Goal: Information Seeking & Learning: Learn about a topic

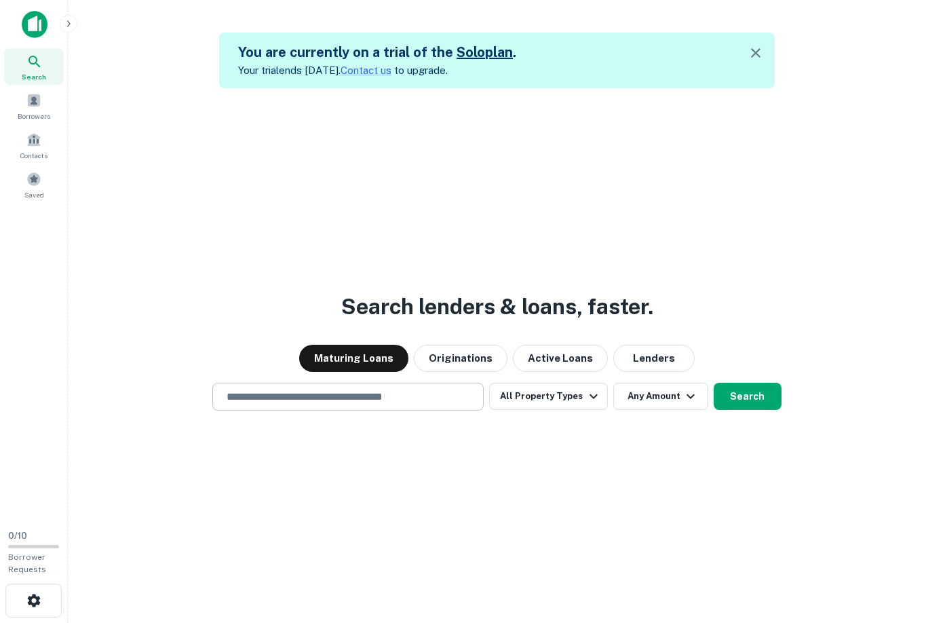
click at [291, 393] on input "text" at bounding box center [347, 397] width 259 height 16
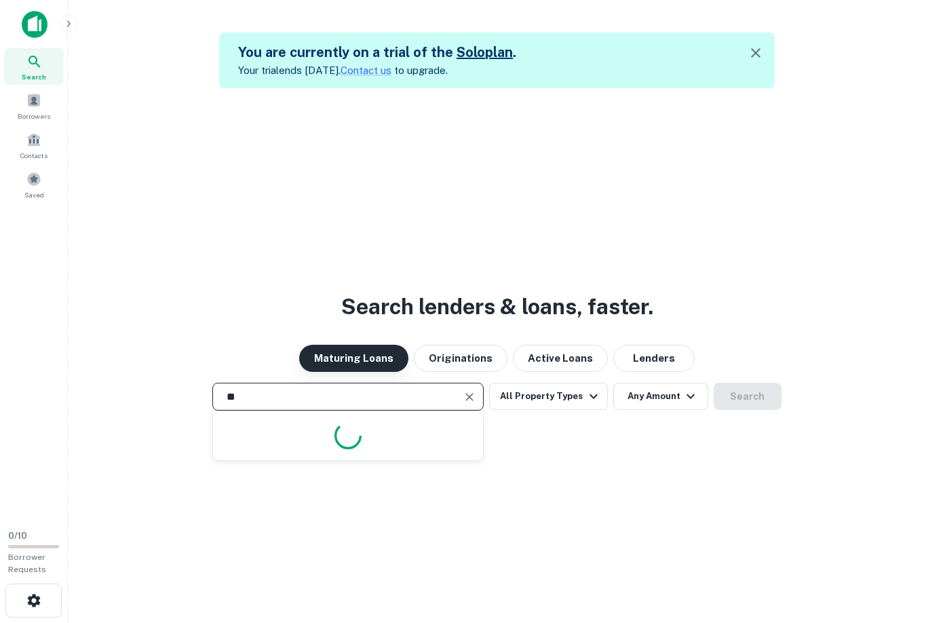
type input "*"
type input "**********"
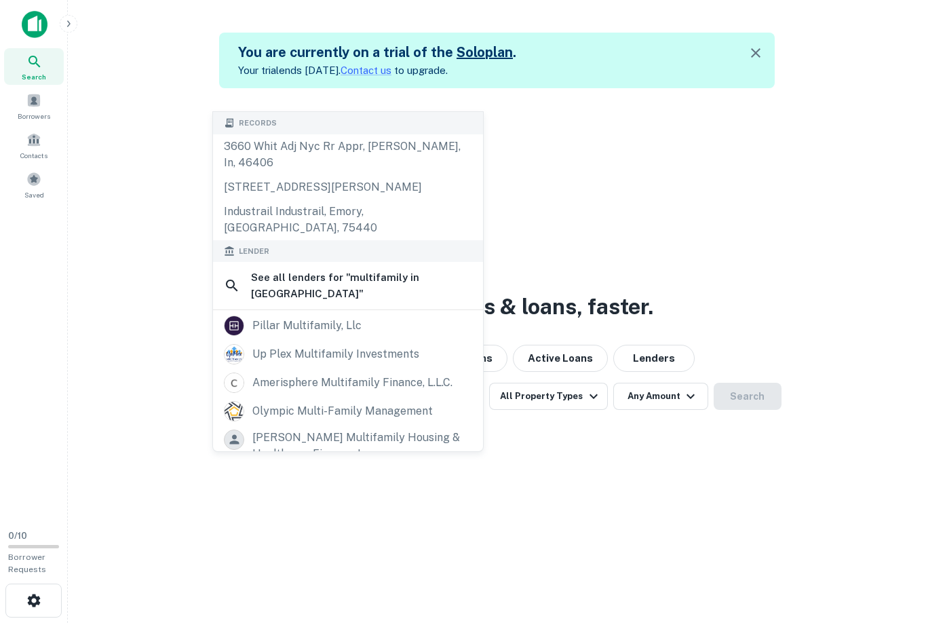
click at [754, 393] on div "**********" at bounding box center [497, 396] width 836 height 28
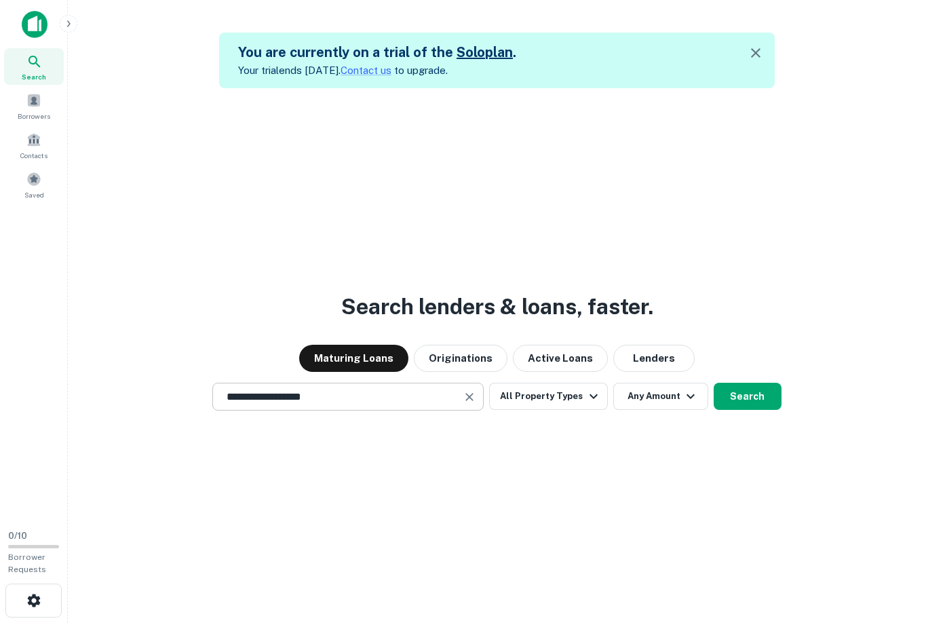
click at [393, 395] on input "**********" at bounding box center [337, 397] width 239 height 16
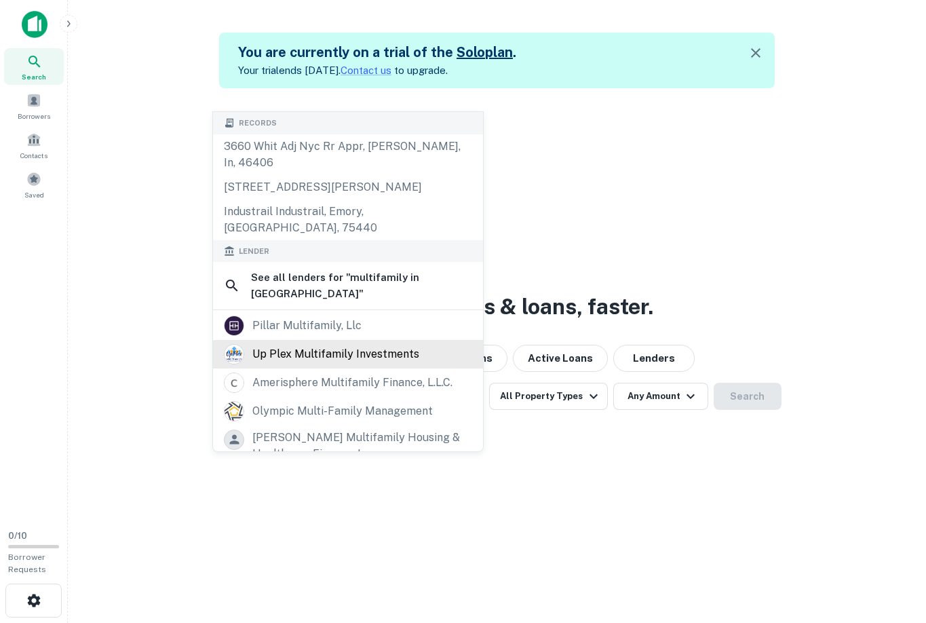
click at [374, 344] on div "up plex multifamily investments" at bounding box center [335, 354] width 167 height 20
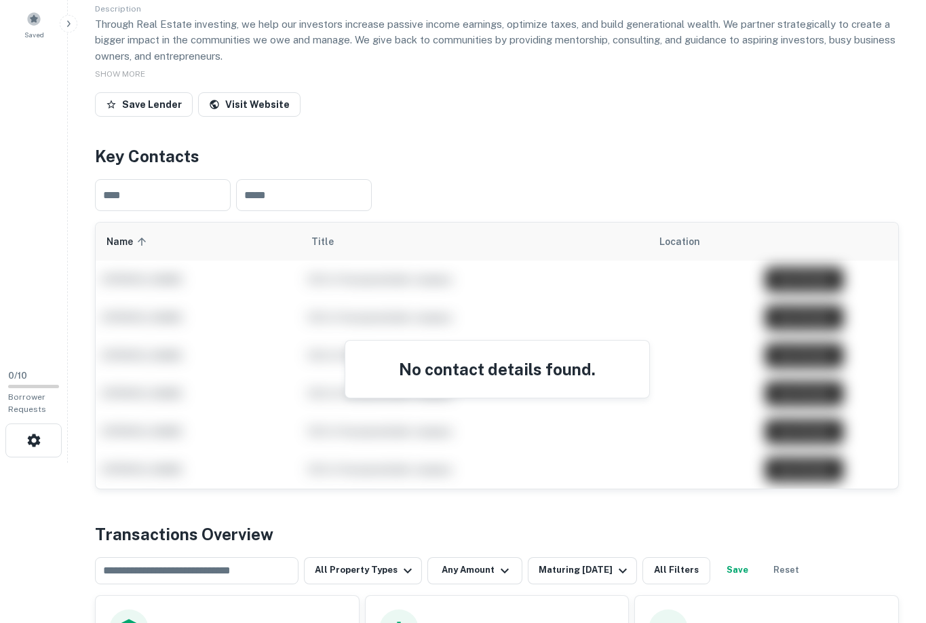
scroll to position [163, 0]
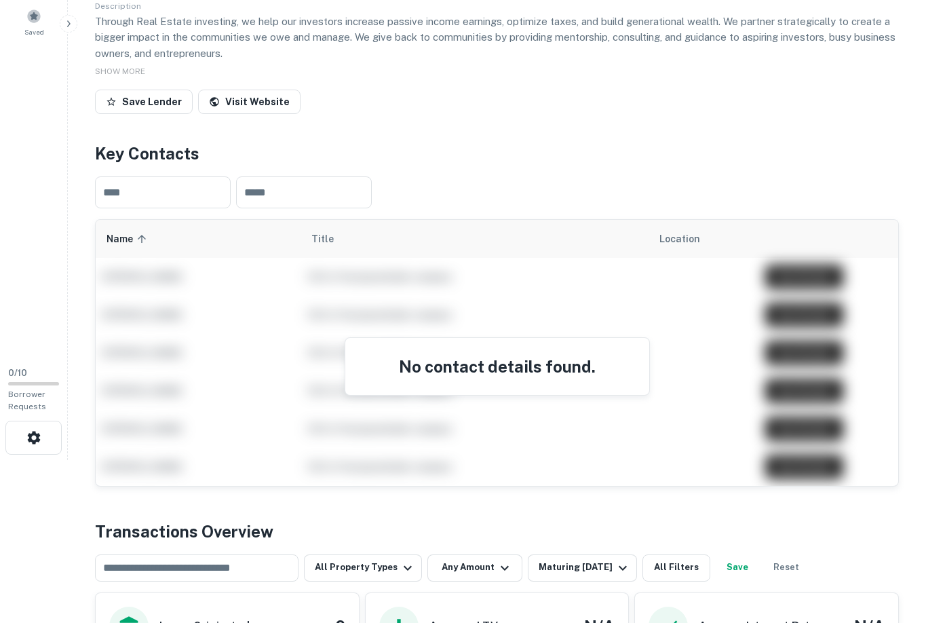
click at [441, 372] on h4 "No contact details found." at bounding box center [496, 366] width 271 height 24
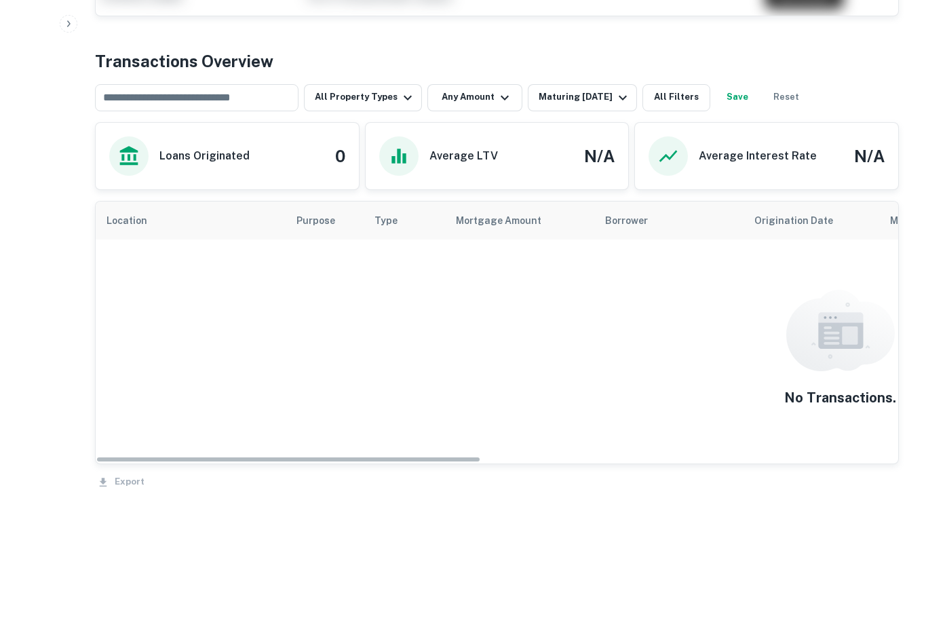
scroll to position [632, 0]
click at [456, 151] on h6 "Average LTV" at bounding box center [463, 157] width 68 height 16
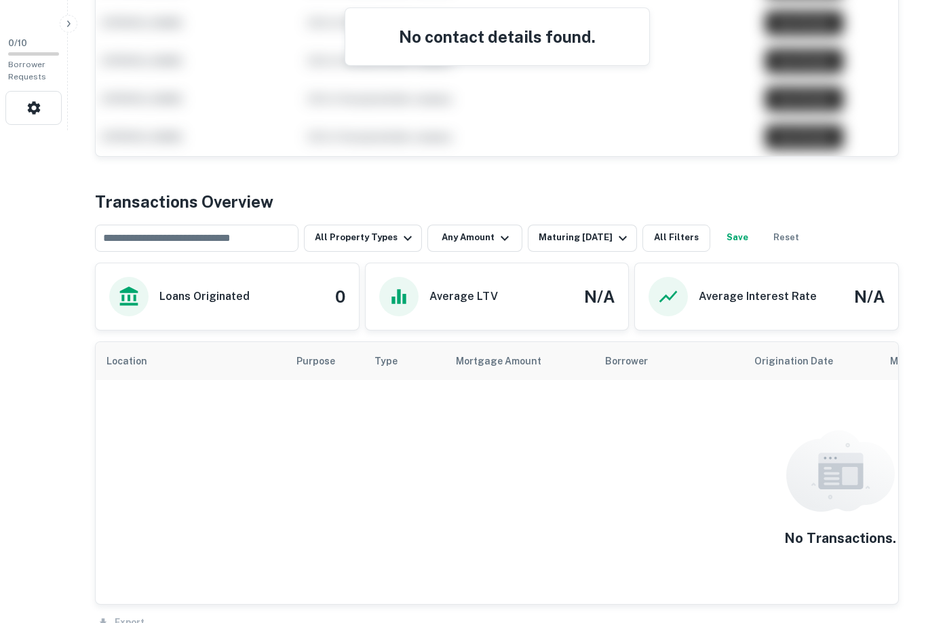
scroll to position [378, 0]
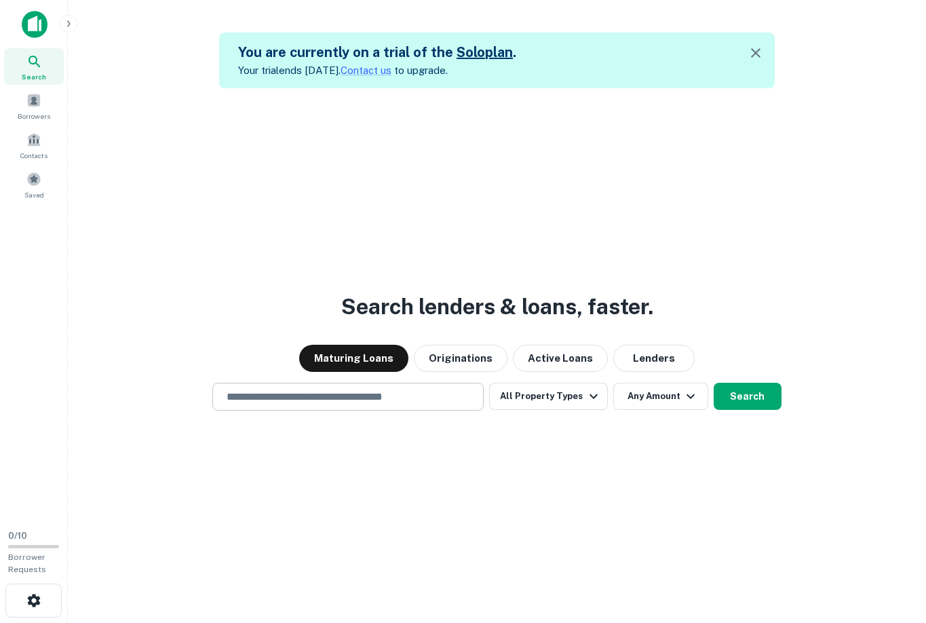
click at [328, 396] on input "text" at bounding box center [347, 397] width 259 height 16
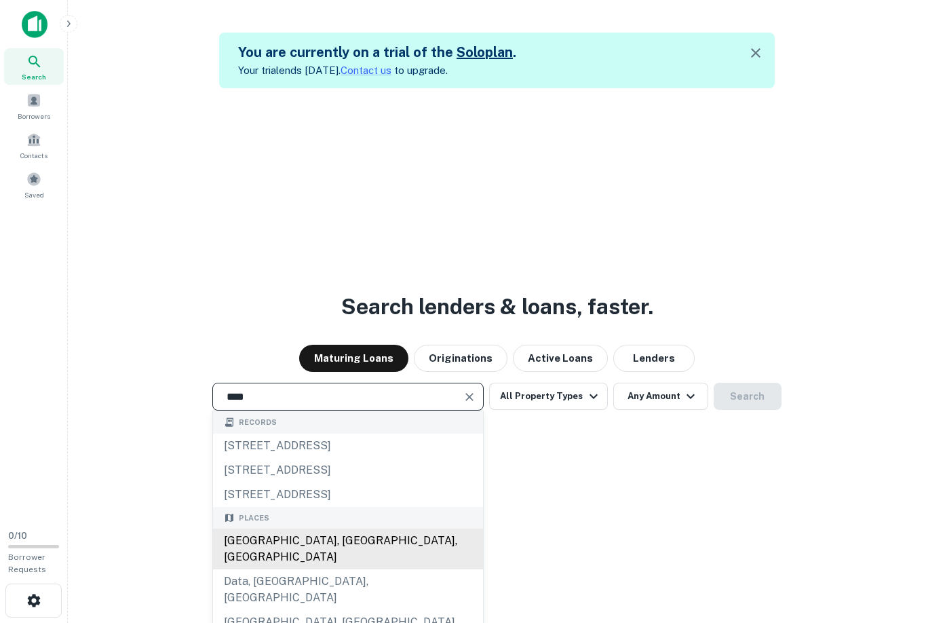
click at [342, 543] on div "Dataw Island, SC, USA" at bounding box center [348, 548] width 270 height 41
type input "**********"
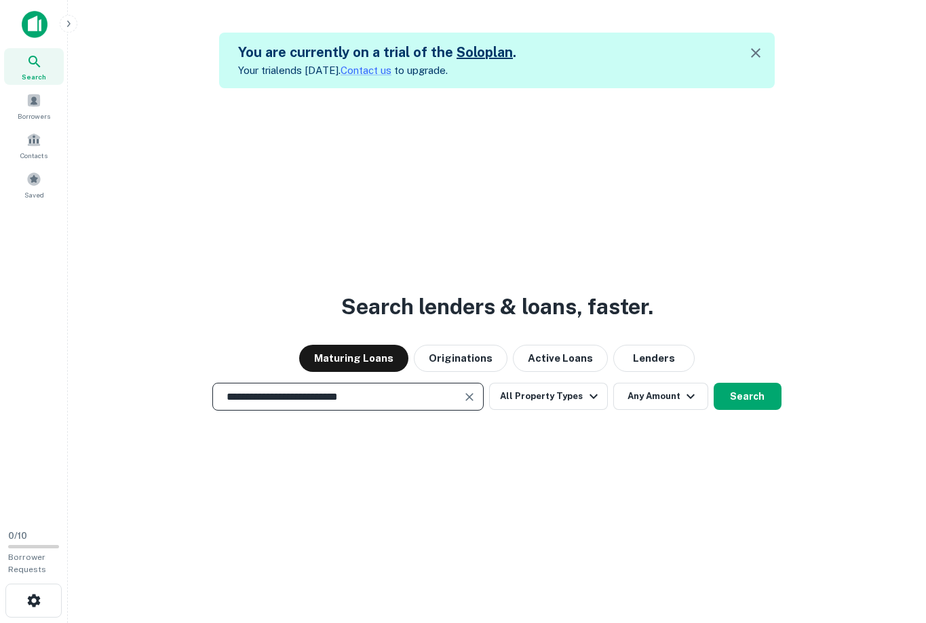
drag, startPoint x: 409, startPoint y: 399, endPoint x: 235, endPoint y: 383, distance: 175.0
click at [235, 383] on div "**********" at bounding box center [347, 396] width 271 height 28
click at [770, 397] on button "Search" at bounding box center [747, 395] width 68 height 27
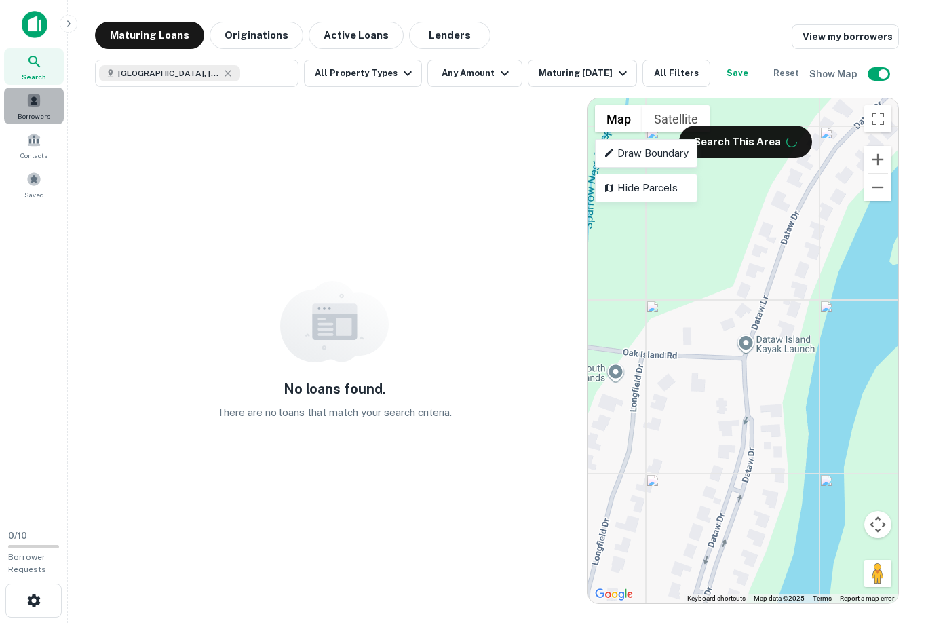
click at [35, 94] on span at bounding box center [33, 100] width 15 height 15
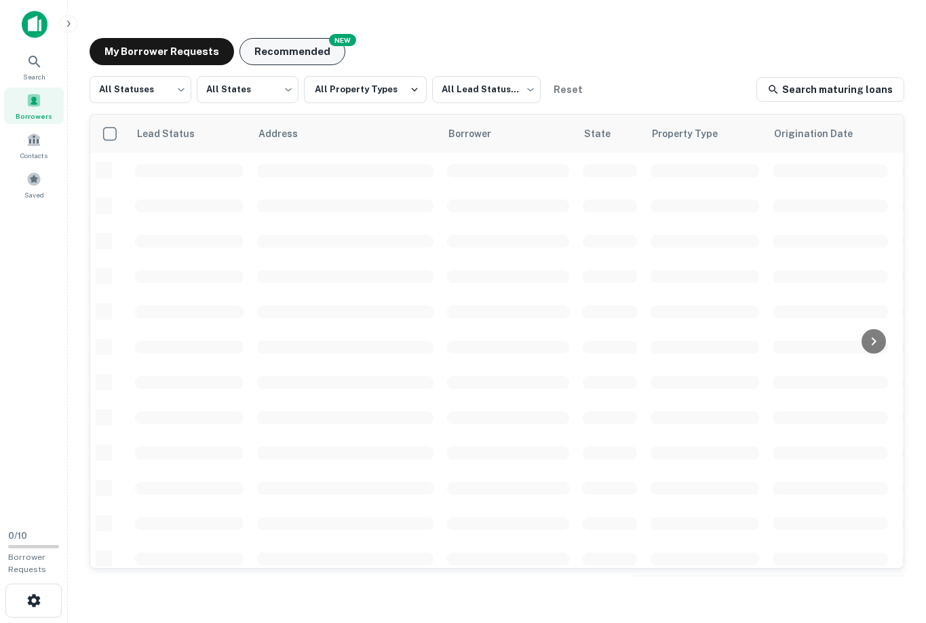
click at [290, 48] on button "Recommended" at bounding box center [292, 51] width 106 height 27
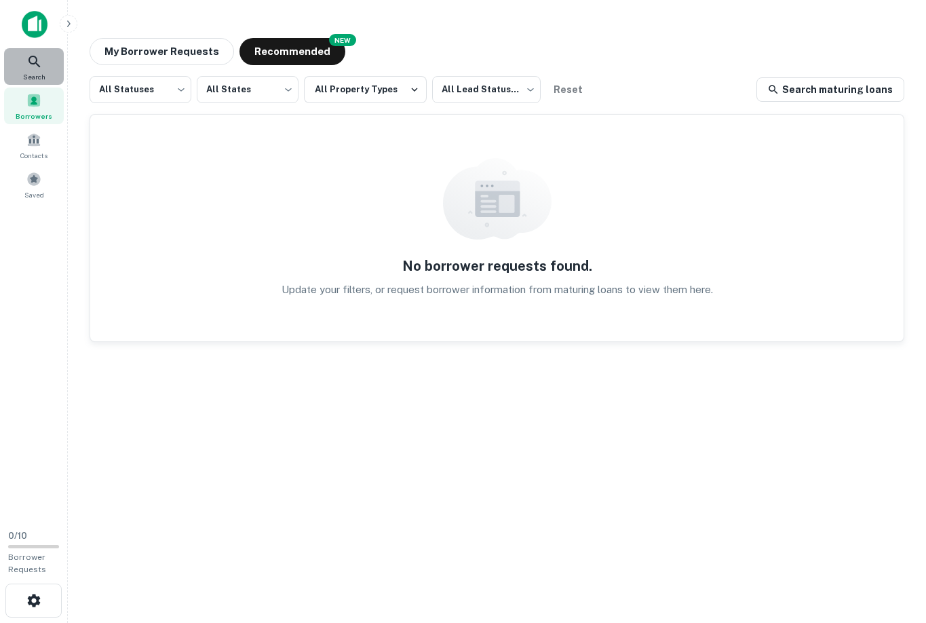
click at [34, 64] on icon at bounding box center [34, 62] width 12 height 12
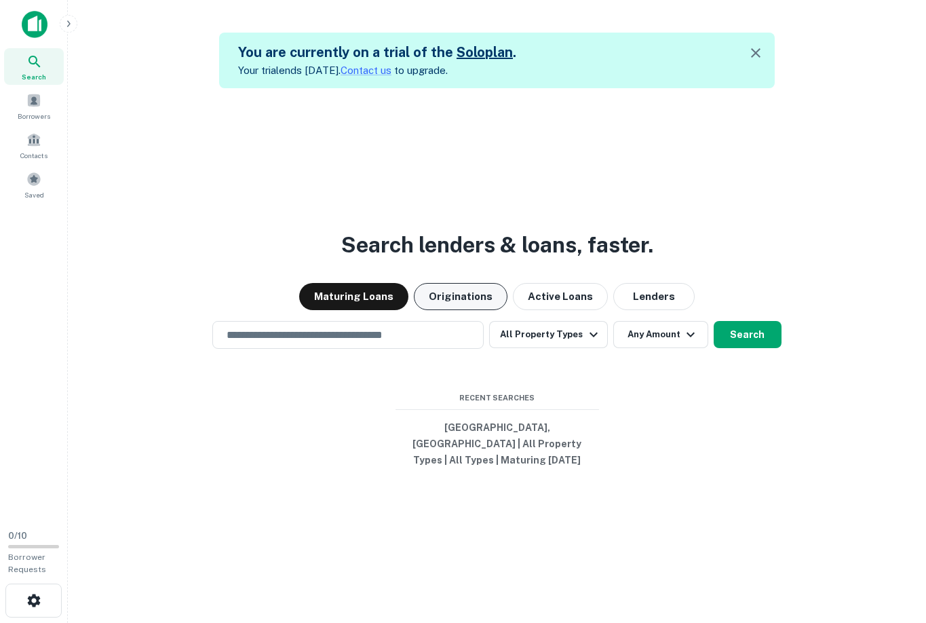
click at [460, 302] on button "Originations" at bounding box center [461, 296] width 94 height 27
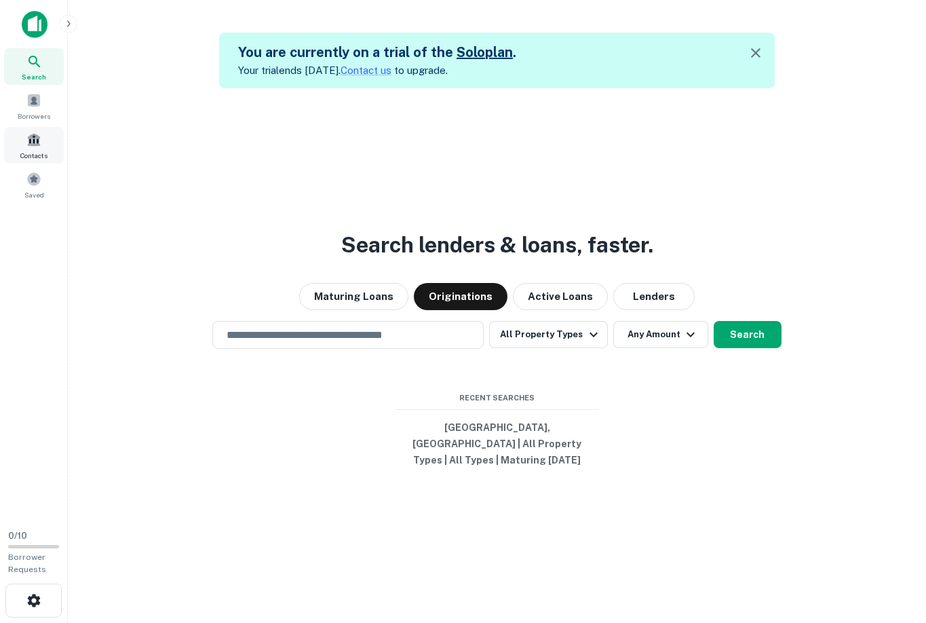
click at [39, 141] on span at bounding box center [33, 139] width 15 height 15
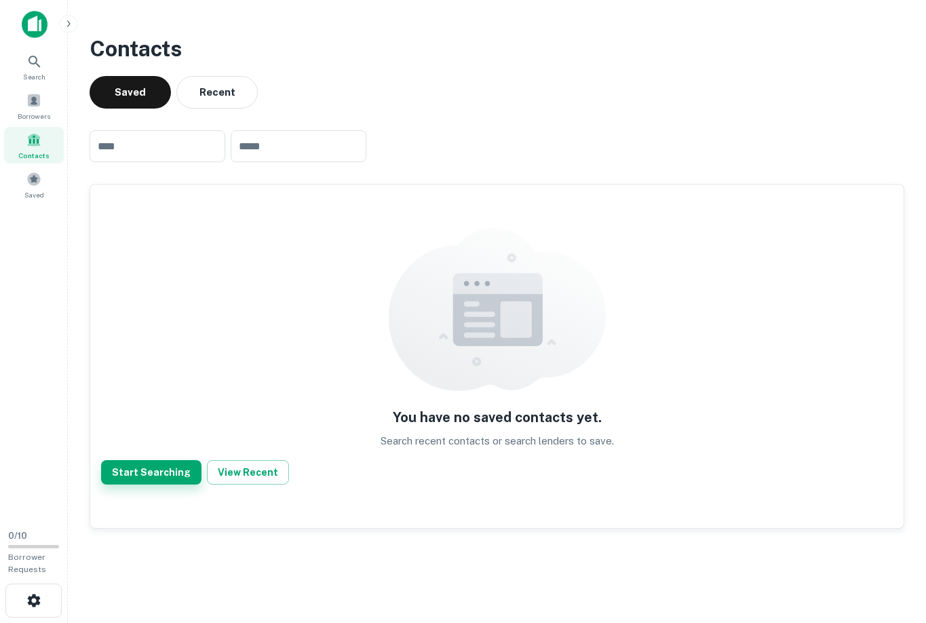
click at [158, 471] on button "Start Searching" at bounding box center [151, 472] width 100 height 24
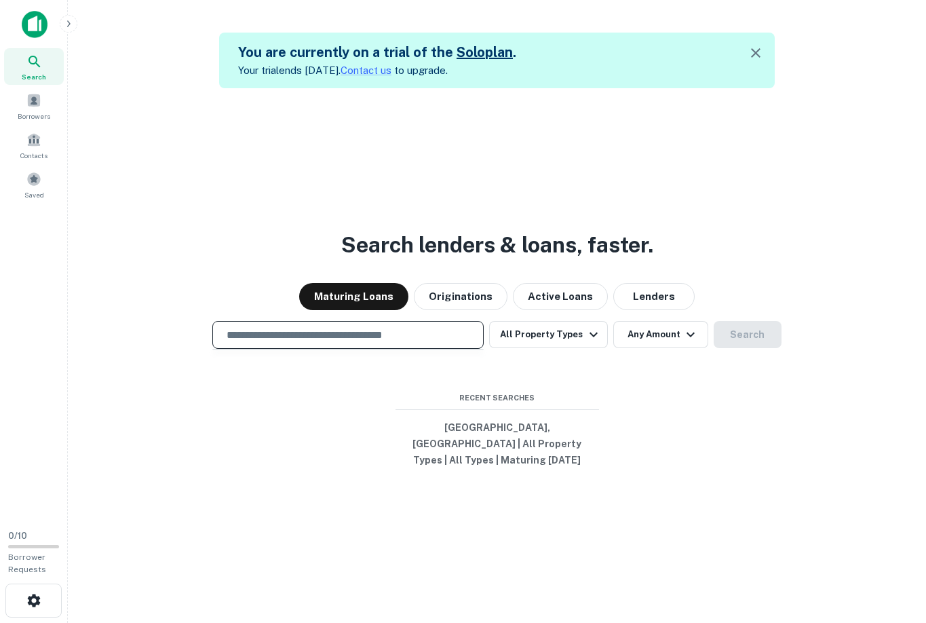
click at [408, 336] on input "text" at bounding box center [347, 335] width 259 height 16
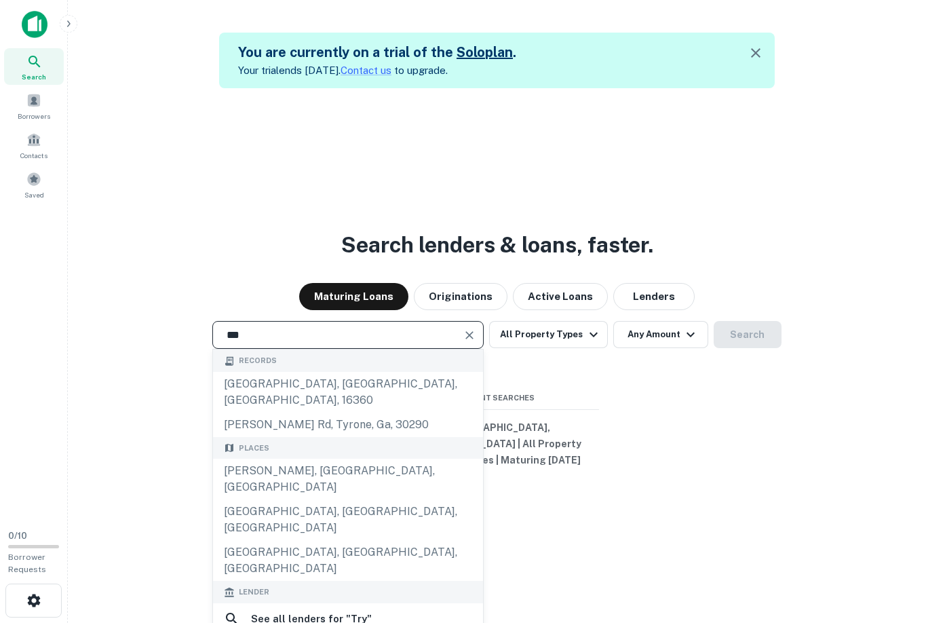
scroll to position [48, 0]
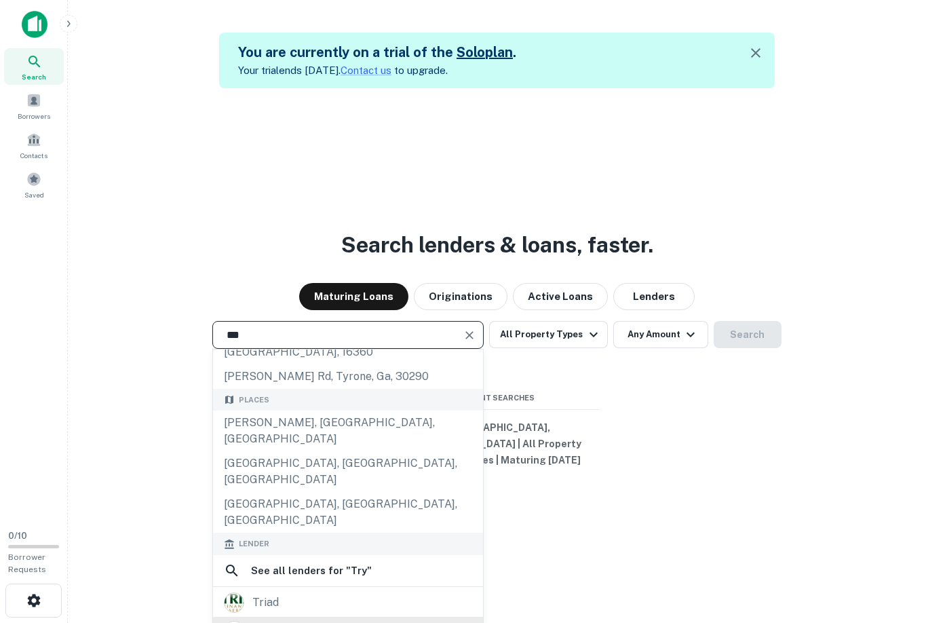
type input "***"
click at [387, 621] on div "sentry" at bounding box center [348, 631] width 248 height 20
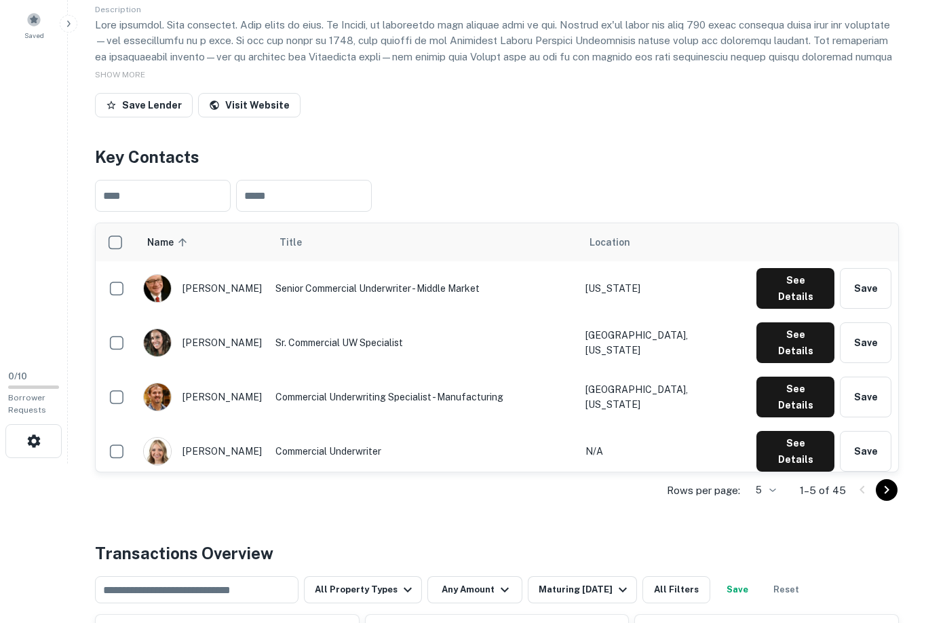
scroll to position [164, 0]
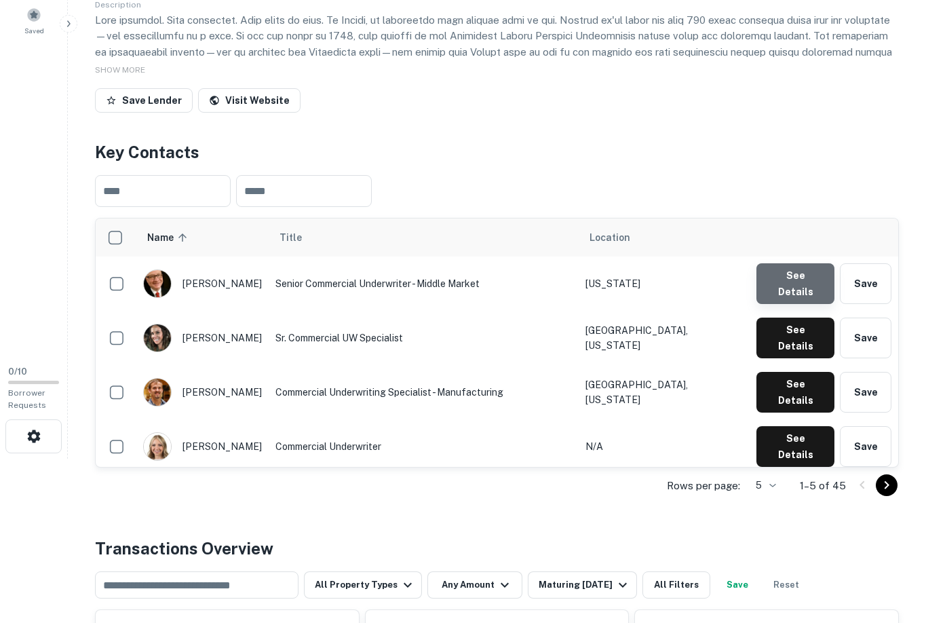
click at [806, 282] on button "See Details" at bounding box center [795, 283] width 78 height 41
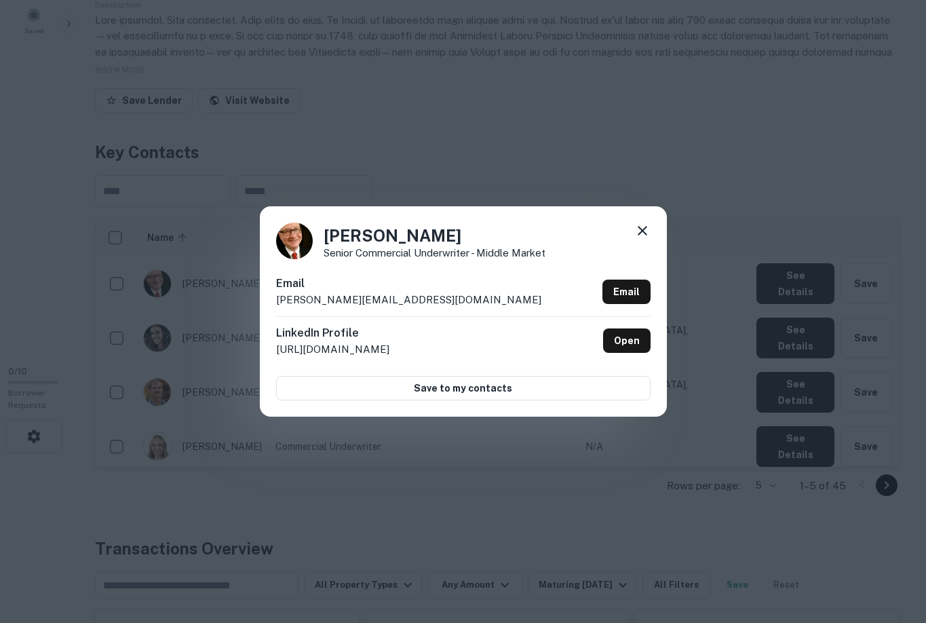
click at [648, 223] on icon at bounding box center [642, 230] width 16 height 16
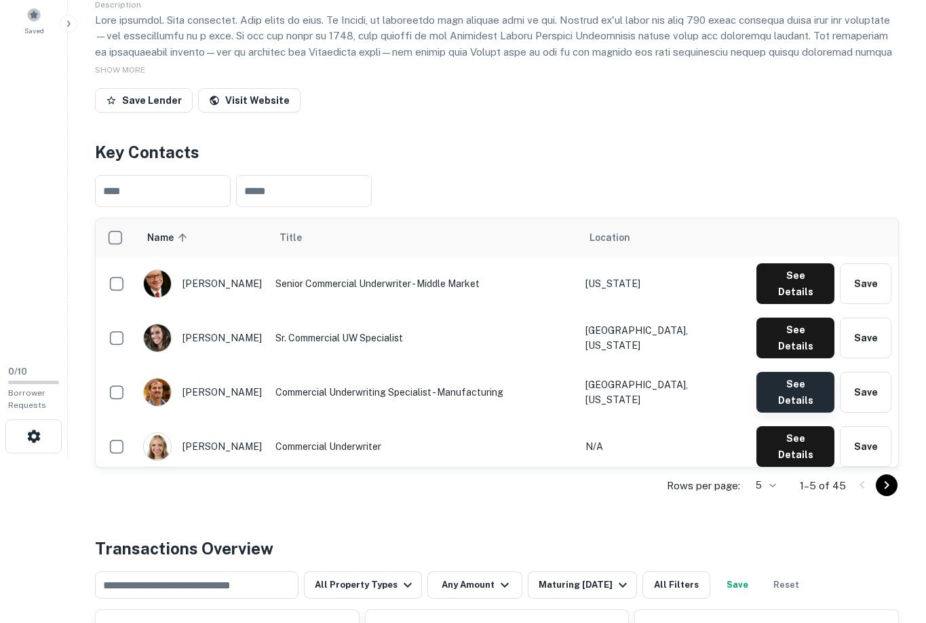
click at [815, 304] on button "See Details" at bounding box center [795, 283] width 78 height 41
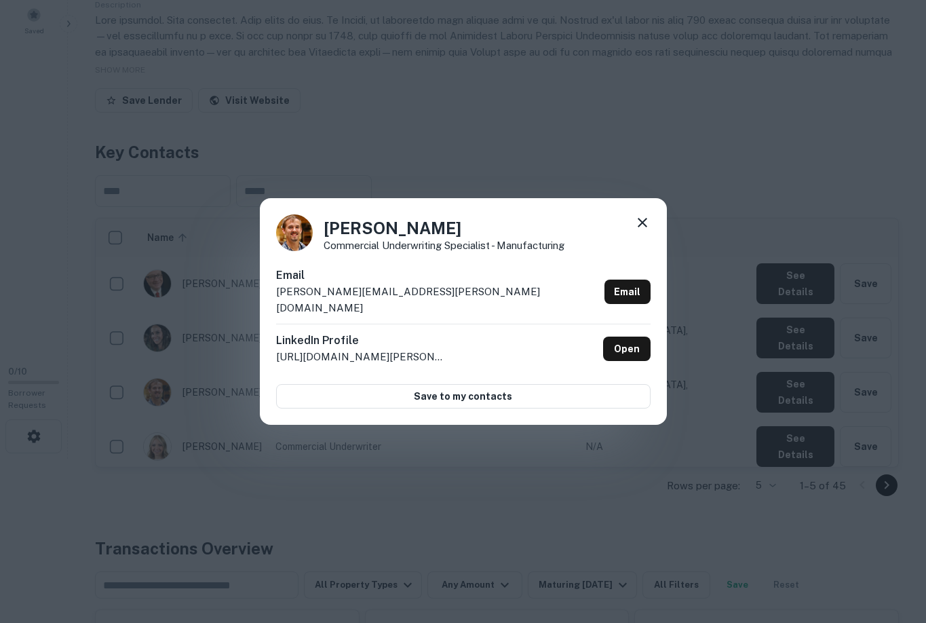
click at [646, 224] on icon at bounding box center [642, 222] width 16 height 16
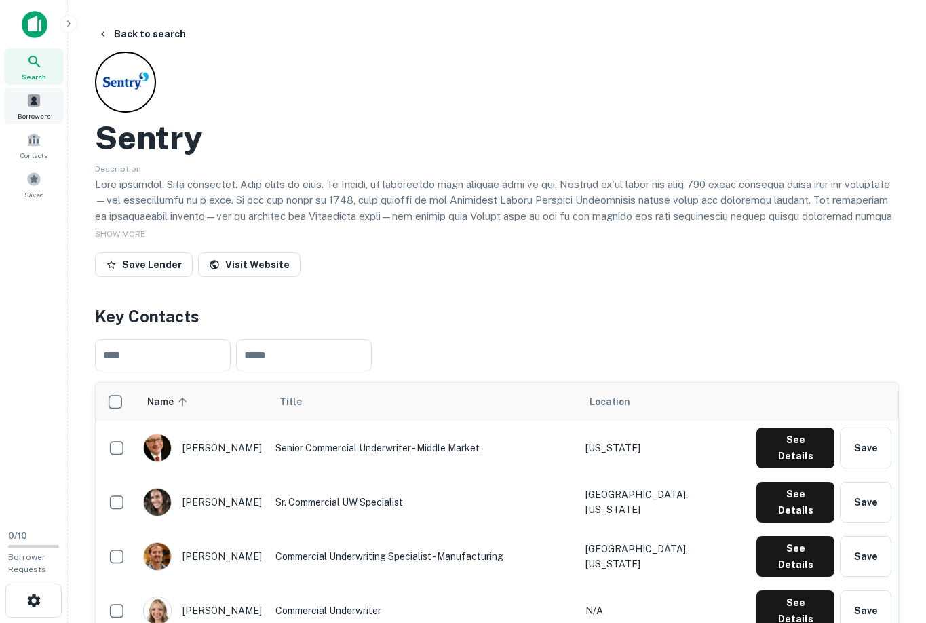
scroll to position [0, 0]
click at [39, 98] on span at bounding box center [33, 100] width 15 height 15
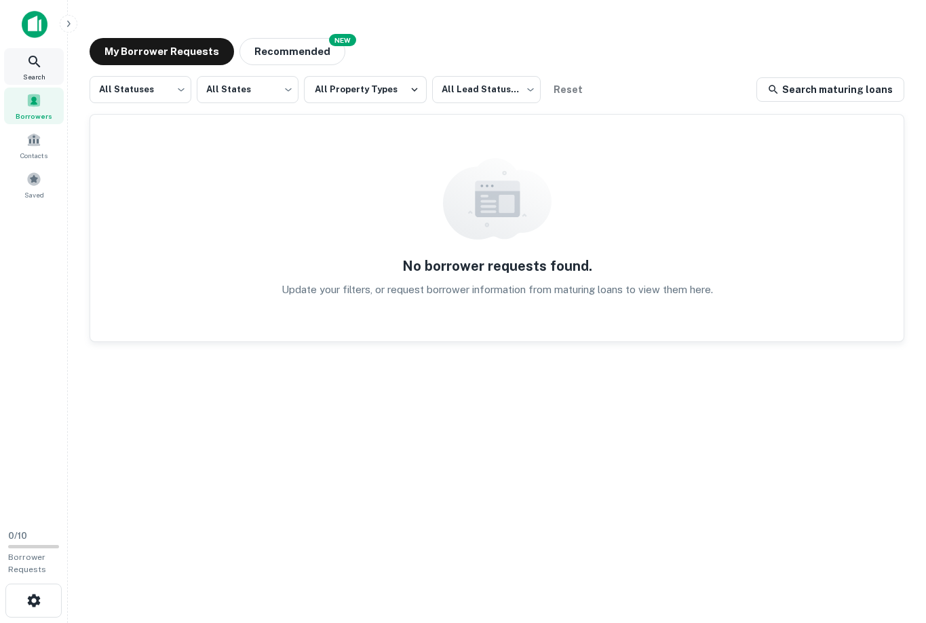
click at [36, 60] on icon at bounding box center [34, 62] width 12 height 12
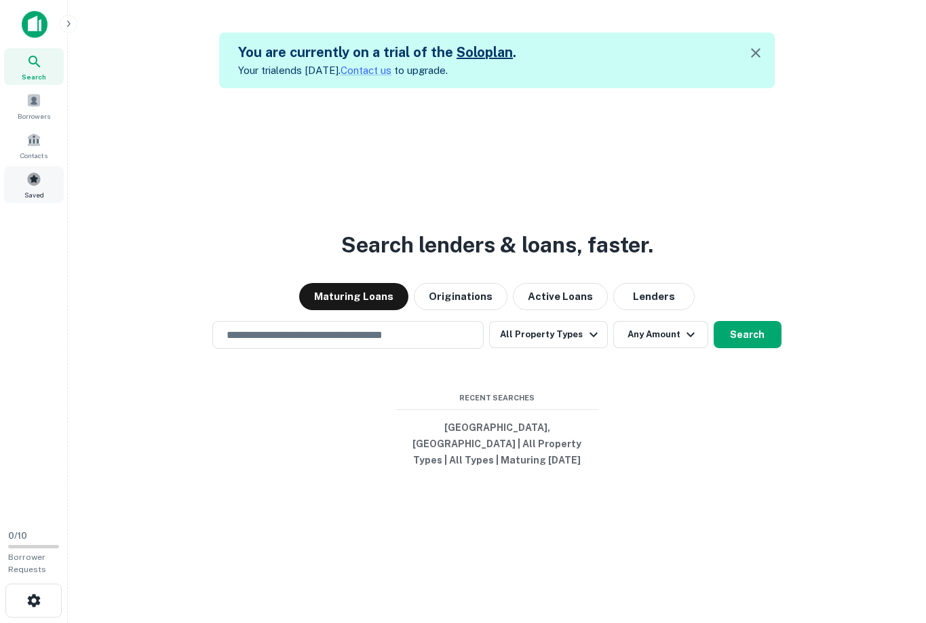
click at [35, 185] on span at bounding box center [33, 179] width 15 height 15
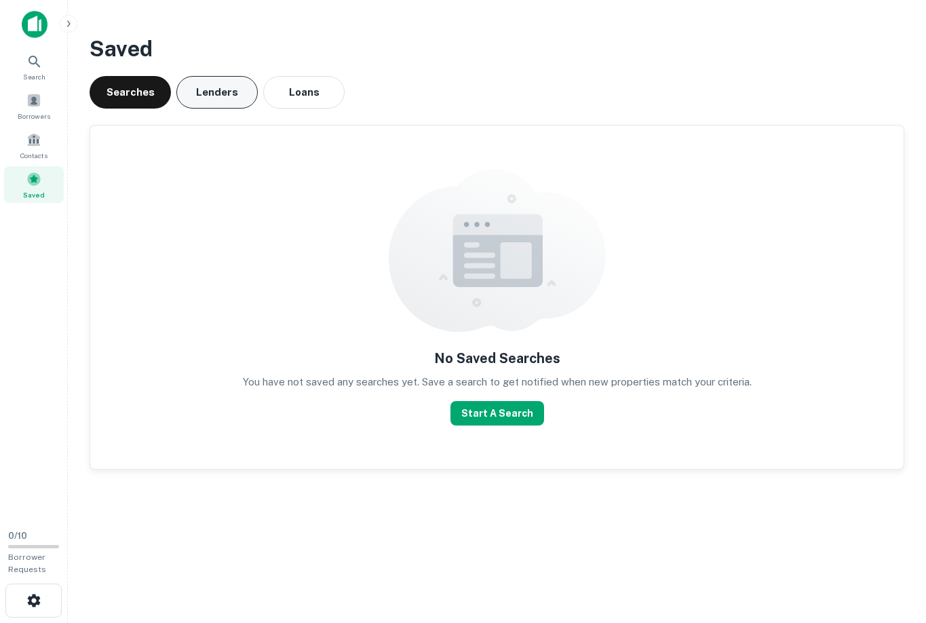
click at [214, 89] on button "Lenders" at bounding box center [216, 92] width 81 height 33
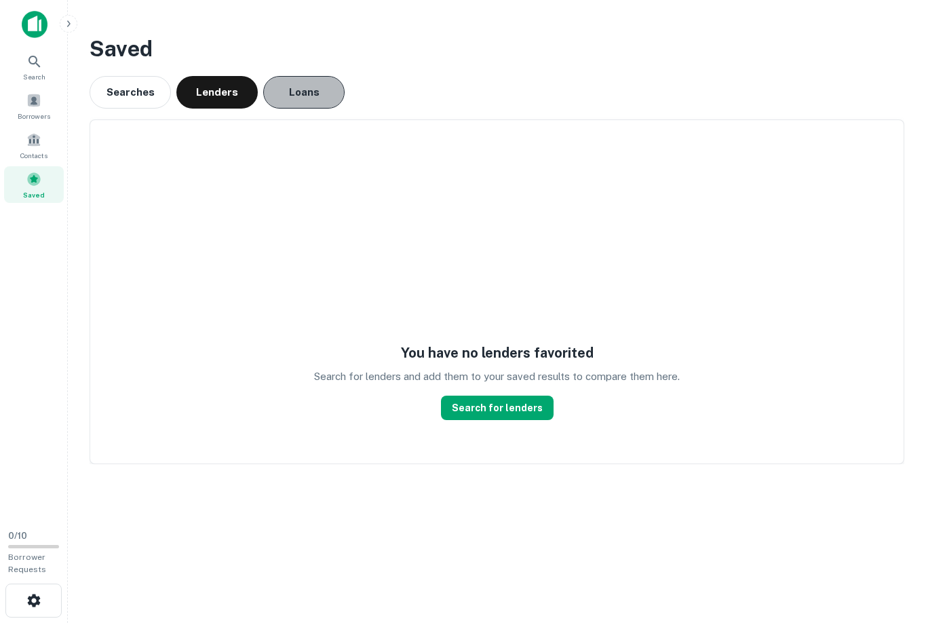
click at [279, 92] on button "Loans" at bounding box center [303, 92] width 81 height 33
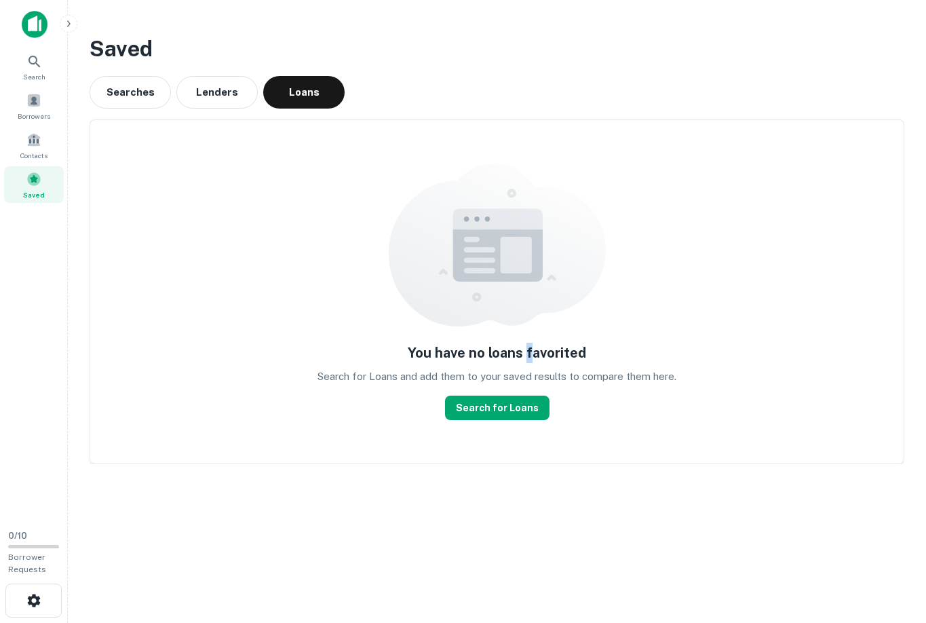
click at [528, 351] on h5 "You have no loans favorited" at bounding box center [497, 352] width 178 height 20
click at [547, 23] on div "Saved Searches Lenders Loans You have no loans favorited Search for Loans and a…" at bounding box center [497, 248] width 836 height 453
click at [29, 100] on span at bounding box center [33, 100] width 15 height 15
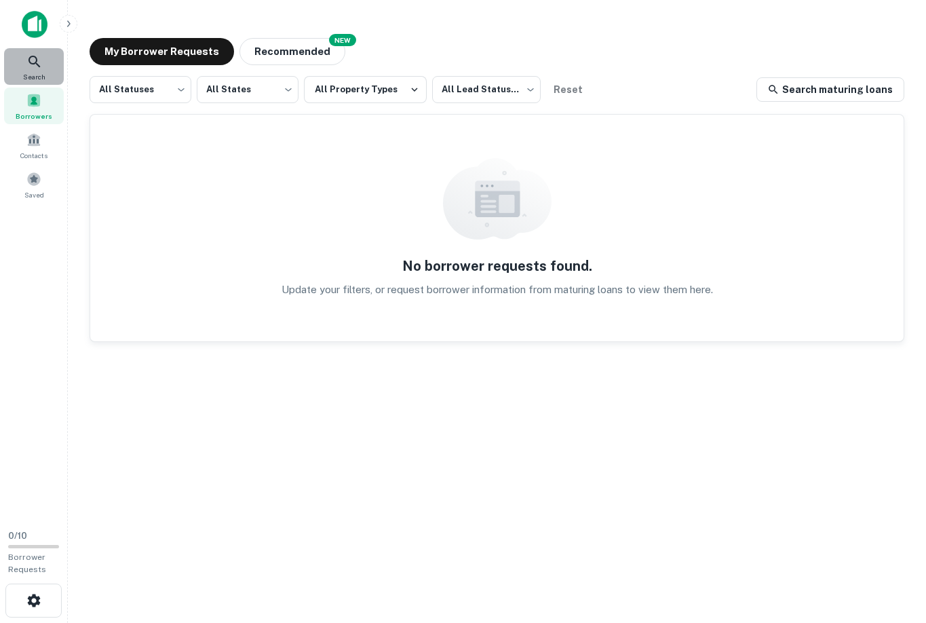
click at [35, 71] on span "Search" at bounding box center [34, 76] width 22 height 11
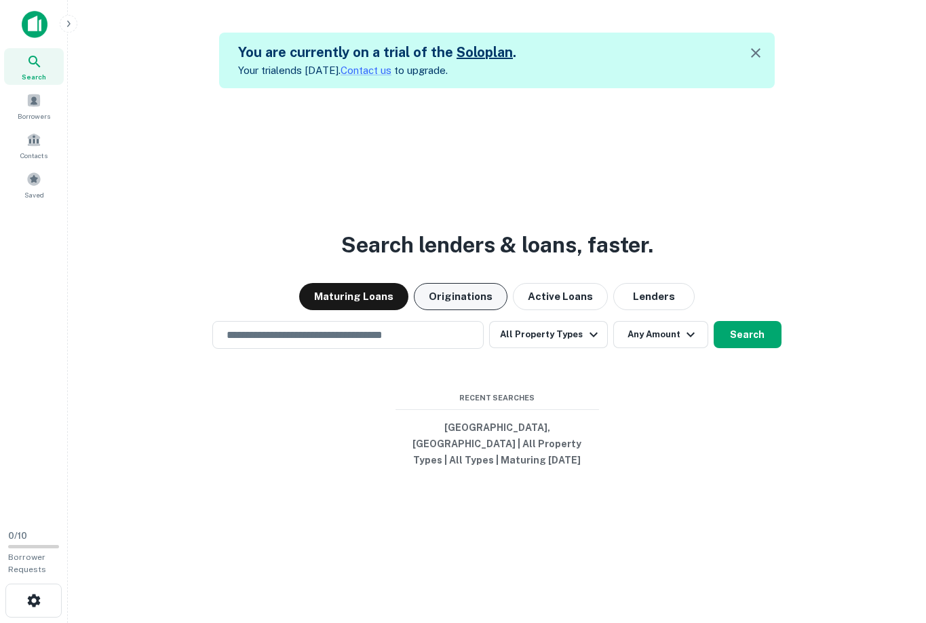
click at [474, 296] on button "Originations" at bounding box center [461, 296] width 94 height 27
click at [374, 296] on button "Maturing Loans" at bounding box center [353, 296] width 109 height 27
click at [557, 291] on button "Active Loans" at bounding box center [560, 296] width 95 height 27
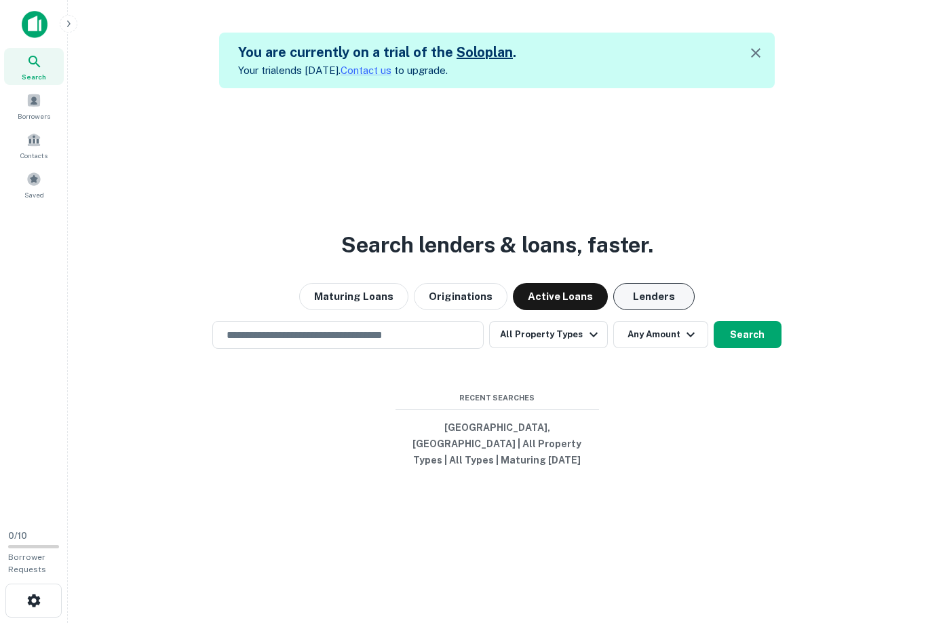
click at [652, 298] on button "Lenders" at bounding box center [653, 296] width 81 height 27
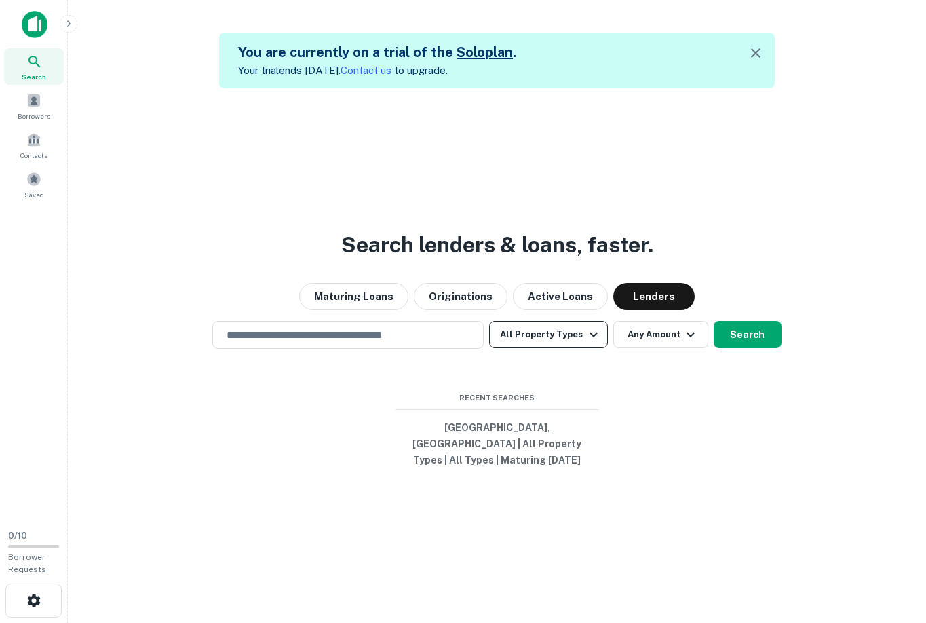
click at [572, 333] on button "All Property Types" at bounding box center [548, 334] width 118 height 27
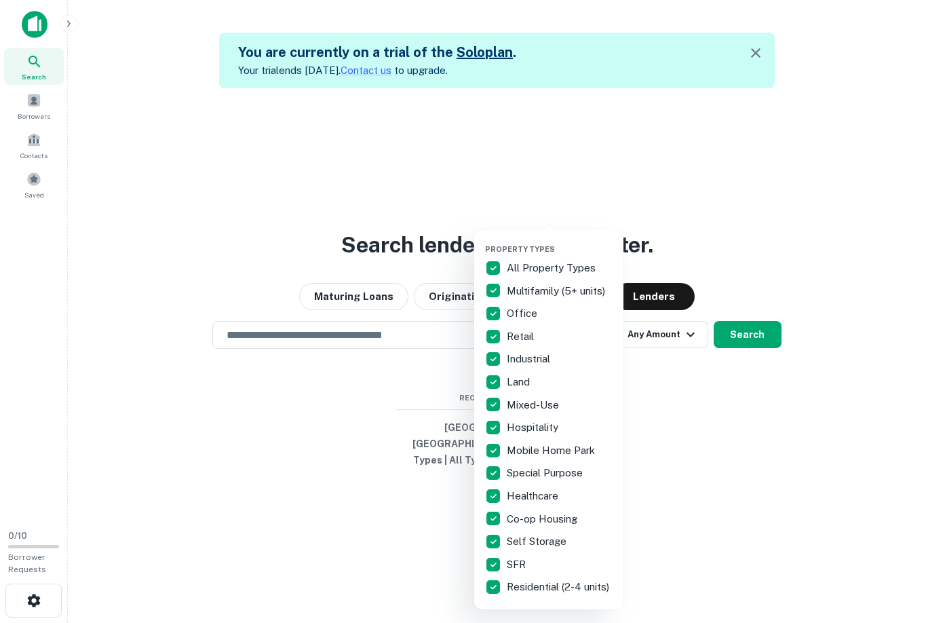
click at [736, 377] on div at bounding box center [463, 311] width 926 height 623
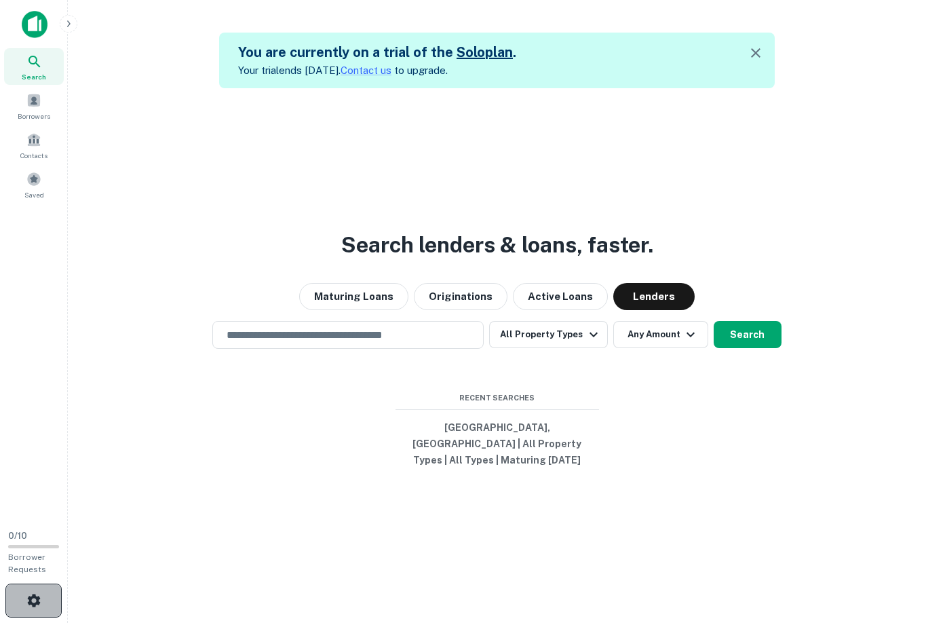
click at [33, 594] on icon "button" at bounding box center [33, 599] width 13 height 13
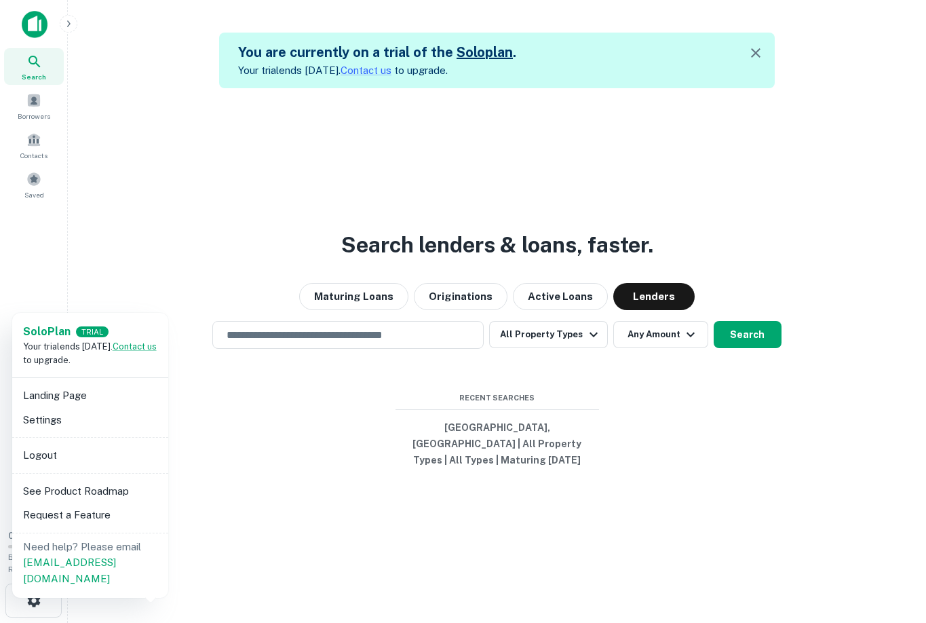
click at [143, 486] on li "See Product Roadmap" at bounding box center [90, 491] width 145 height 24
click at [34, 104] on div at bounding box center [463, 311] width 926 height 623
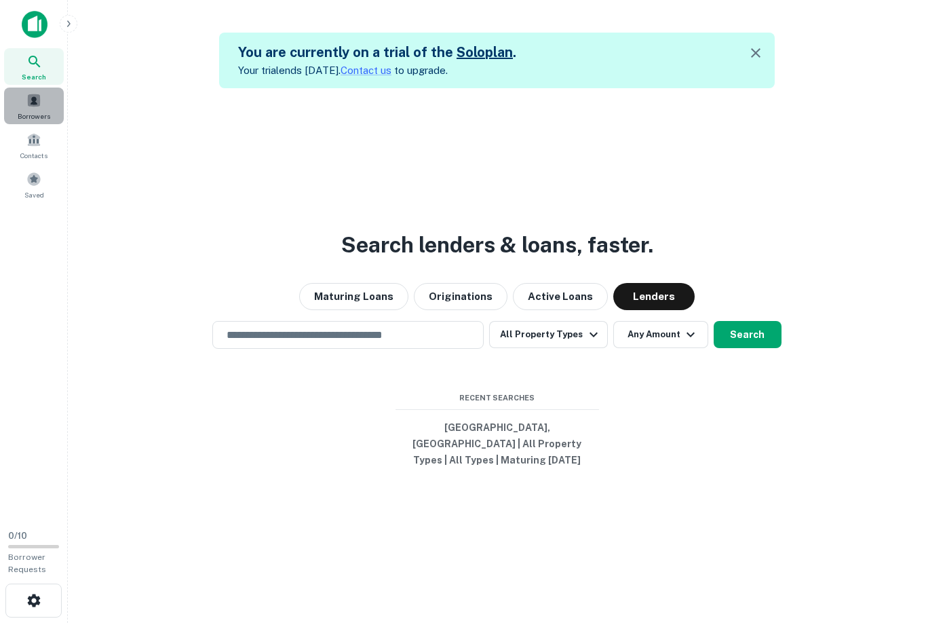
click at [39, 110] on div "Borrowers" at bounding box center [34, 105] width 60 height 37
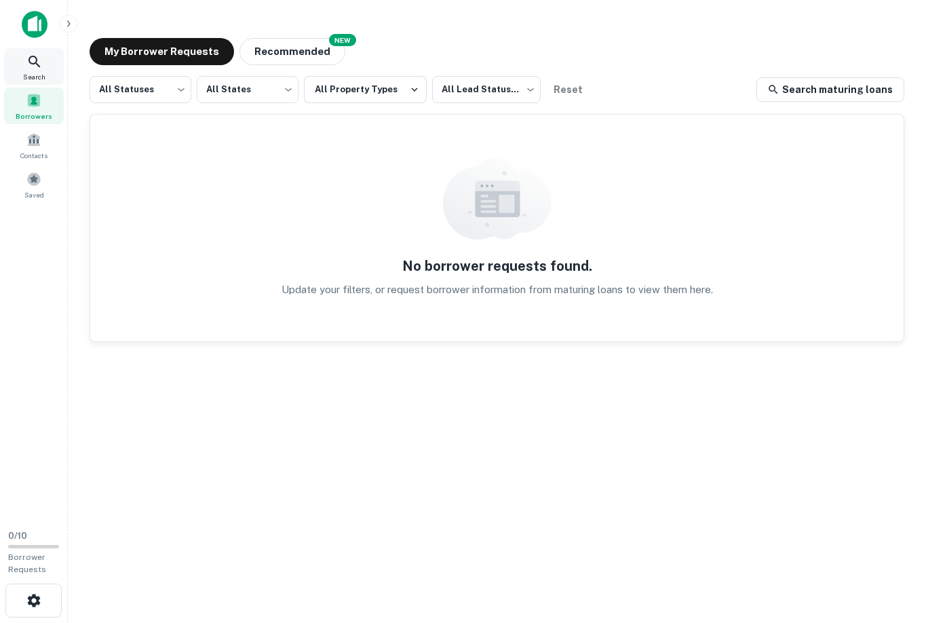
click at [30, 54] on icon at bounding box center [34, 62] width 16 height 16
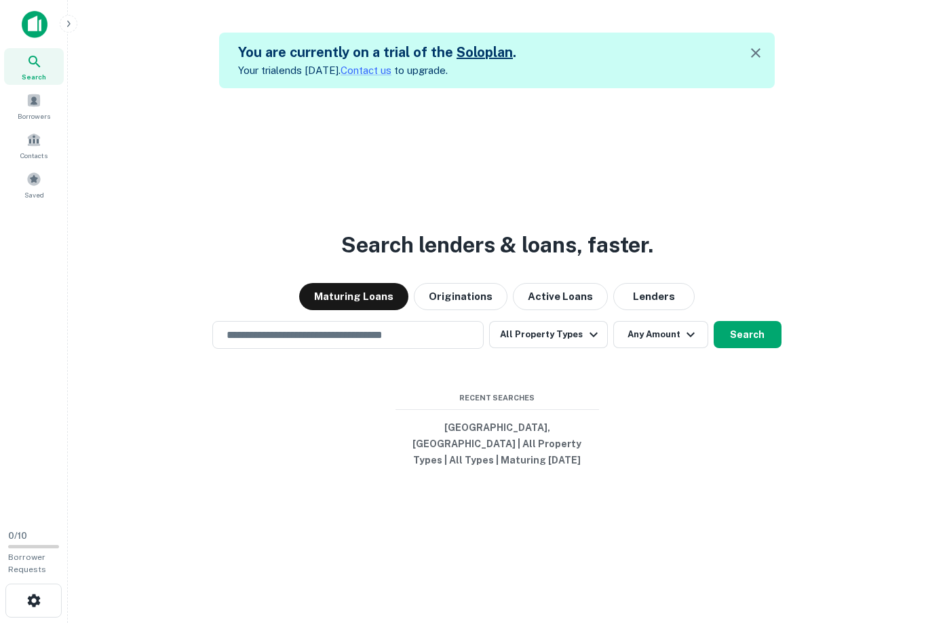
click at [39, 19] on img at bounding box center [35, 24] width 26 height 27
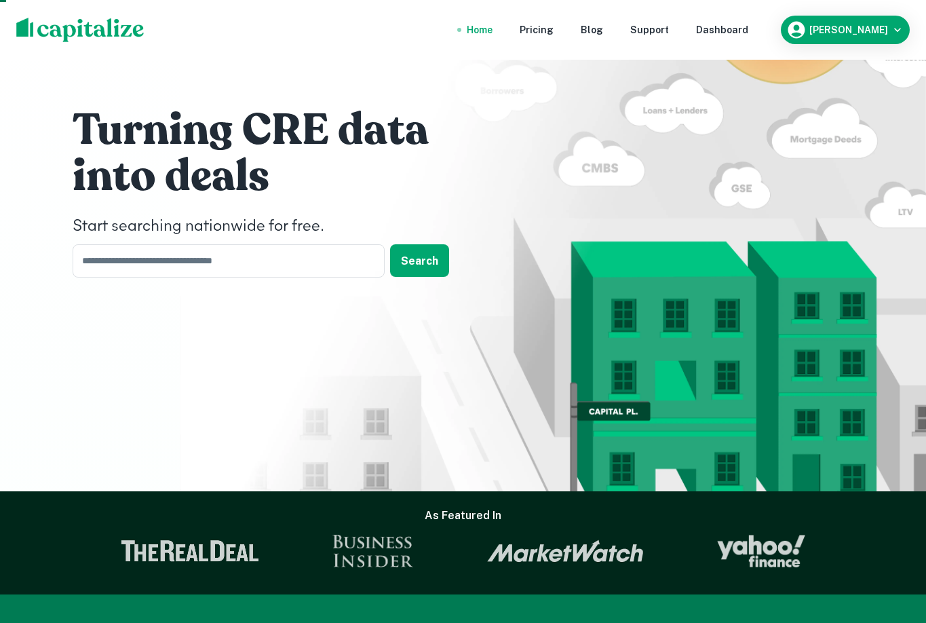
scroll to position [37, 0]
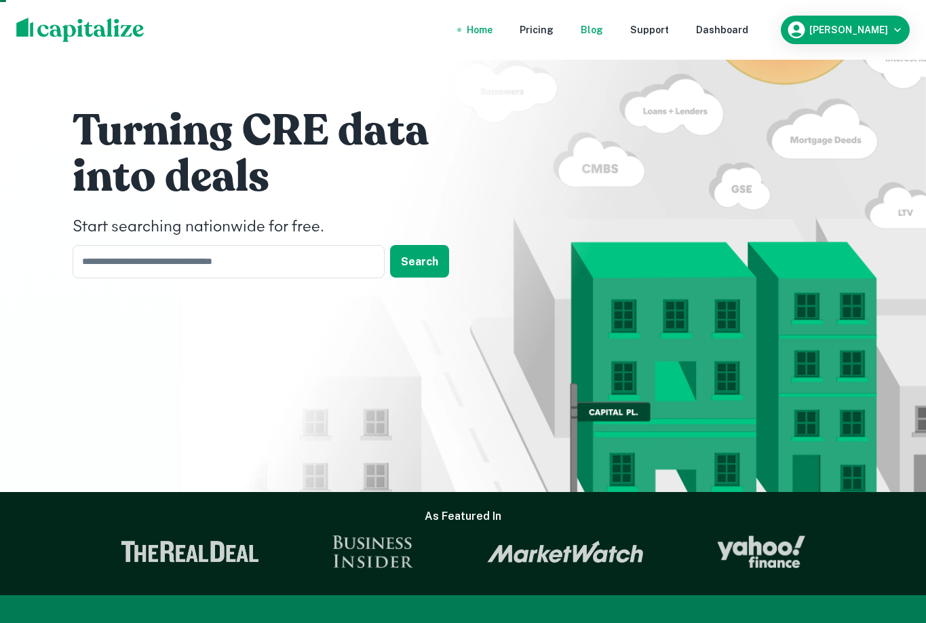
click at [603, 32] on div "Blog" at bounding box center [592, 29] width 22 height 15
